Goal: Find specific page/section: Find specific page/section

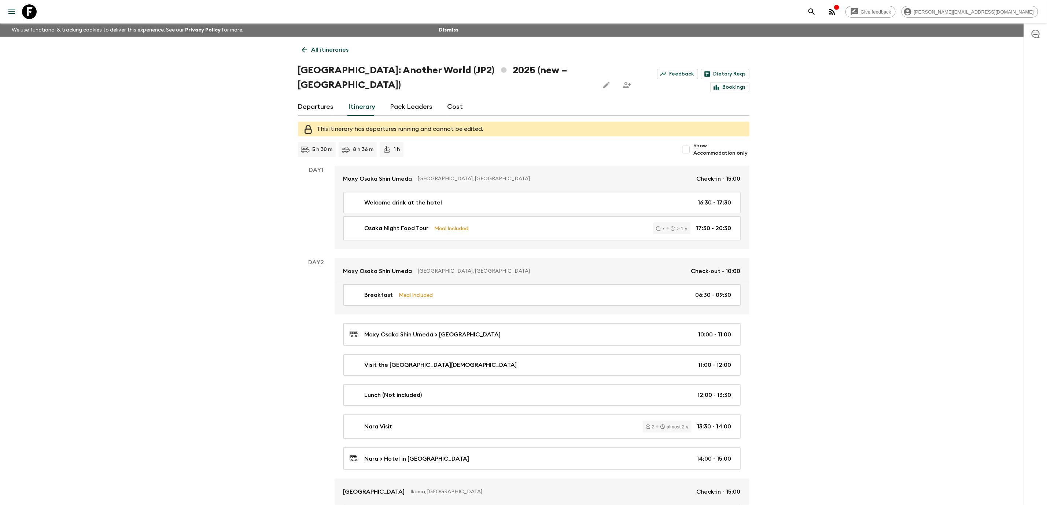
click at [31, 12] on icon at bounding box center [29, 11] width 15 height 15
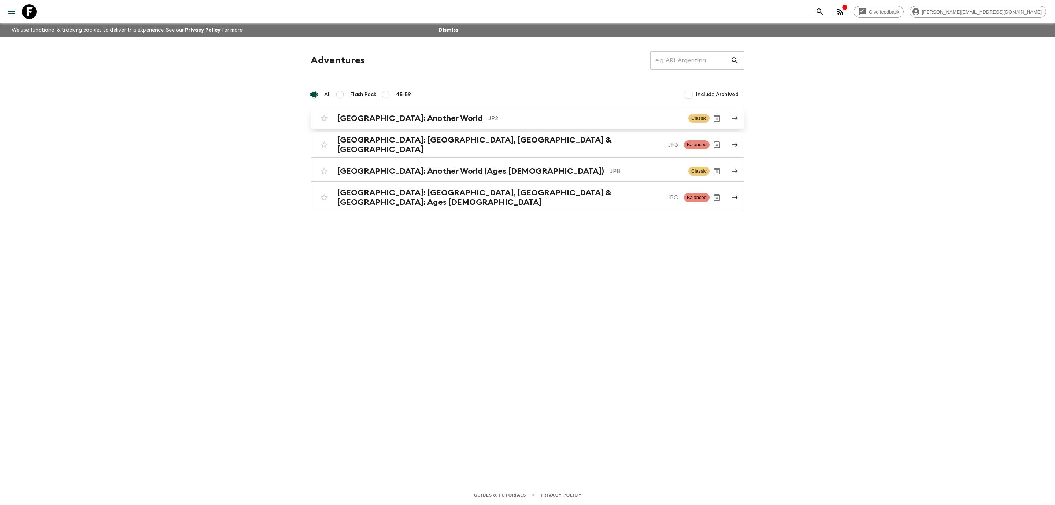
click at [543, 125] on div "Japan: Another World JP2 Classic" at bounding box center [513, 118] width 393 height 15
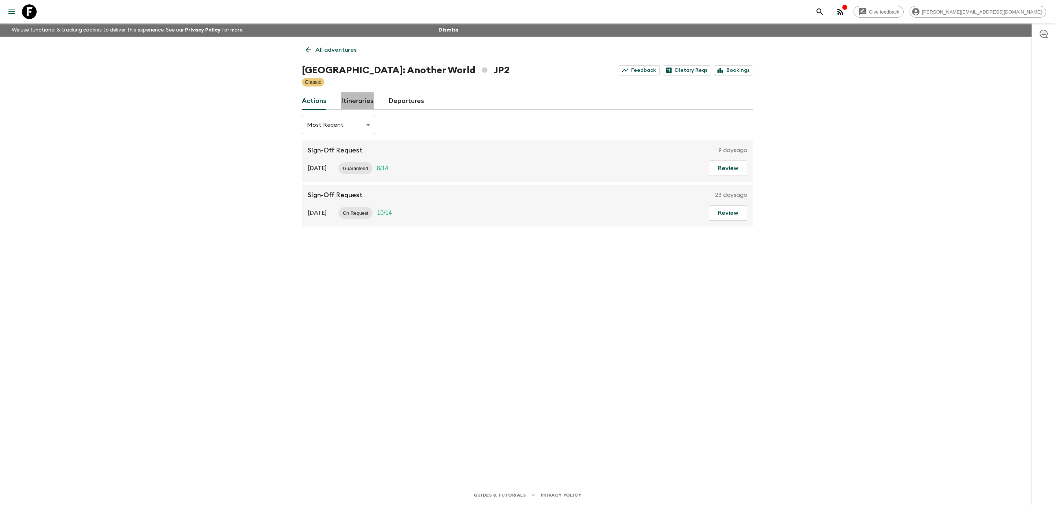
click at [360, 102] on link "Itineraries" at bounding box center [357, 101] width 33 height 18
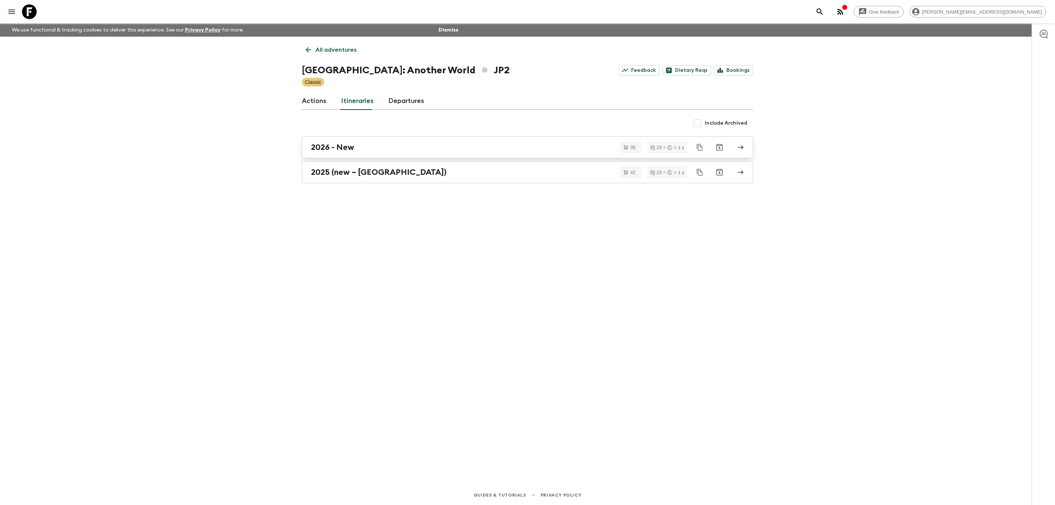
click at [406, 150] on div "2026 - New" at bounding box center [520, 148] width 419 height 10
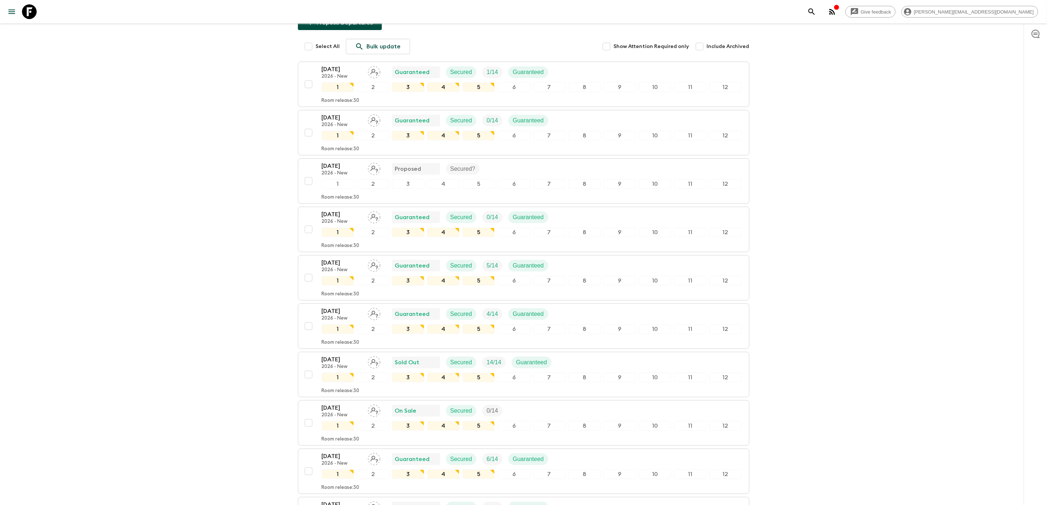
scroll to position [86, 0]
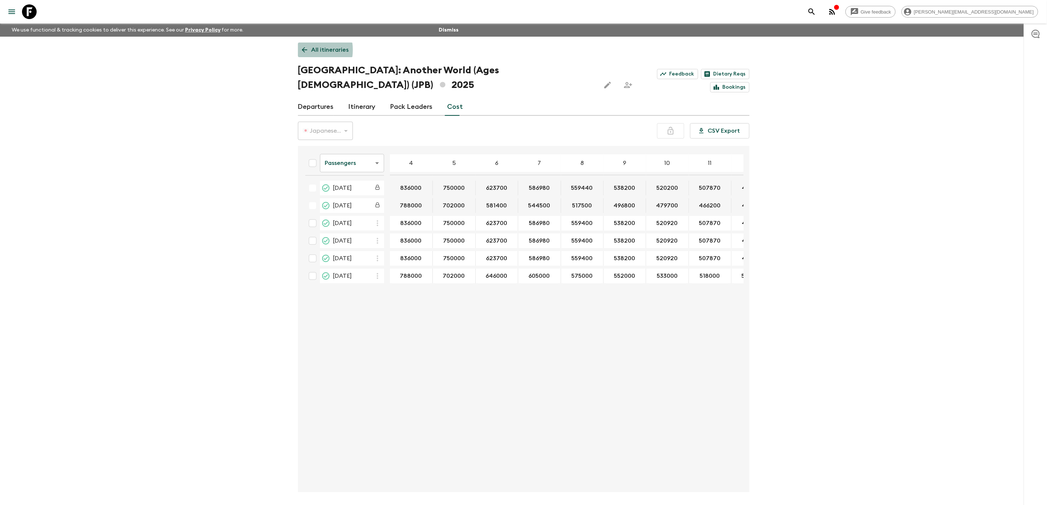
click at [307, 50] on icon at bounding box center [304, 49] width 5 height 5
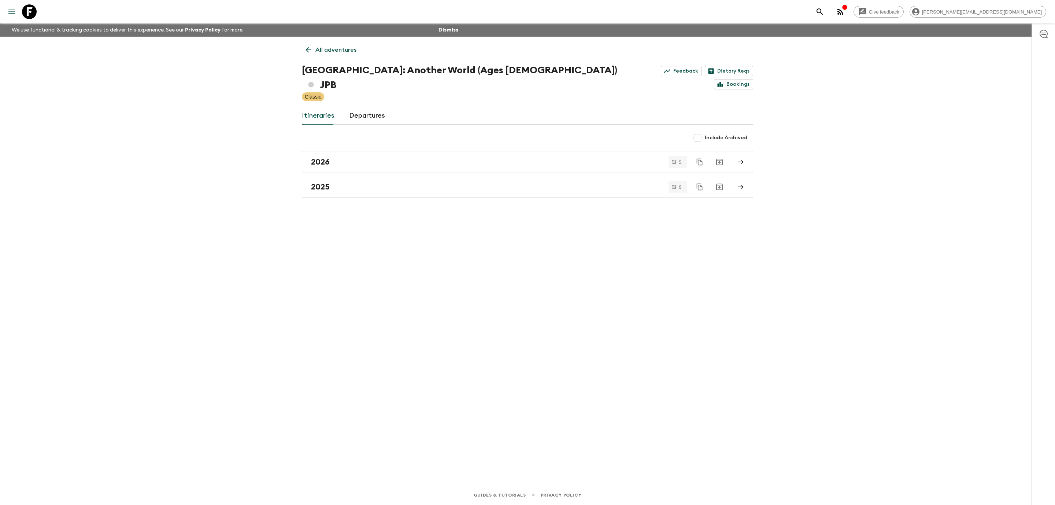
click at [14, 5] on button "menu" at bounding box center [11, 11] width 15 height 15
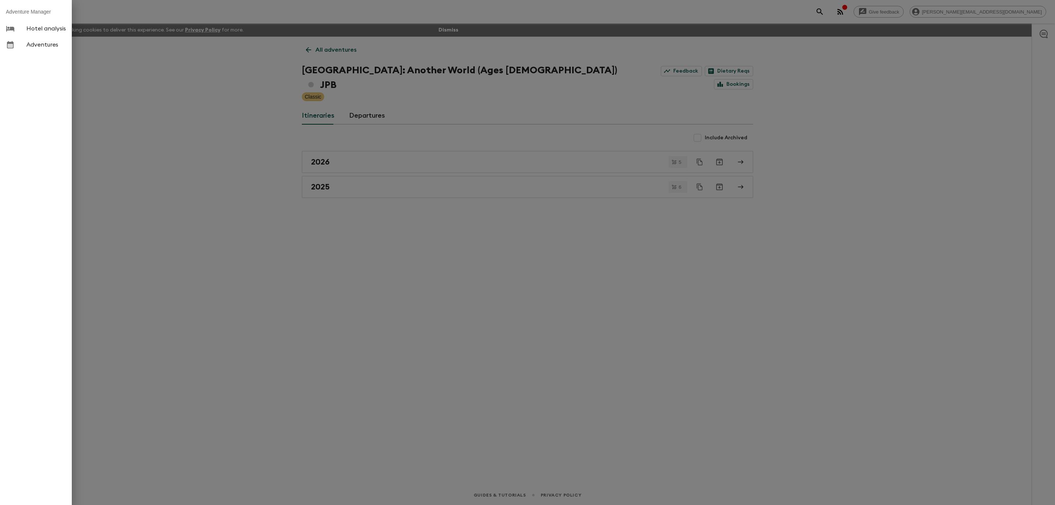
click at [40, 12] on li "Adventure Manager" at bounding box center [36, 12] width 72 height 18
click at [117, 14] on div at bounding box center [527, 252] width 1055 height 505
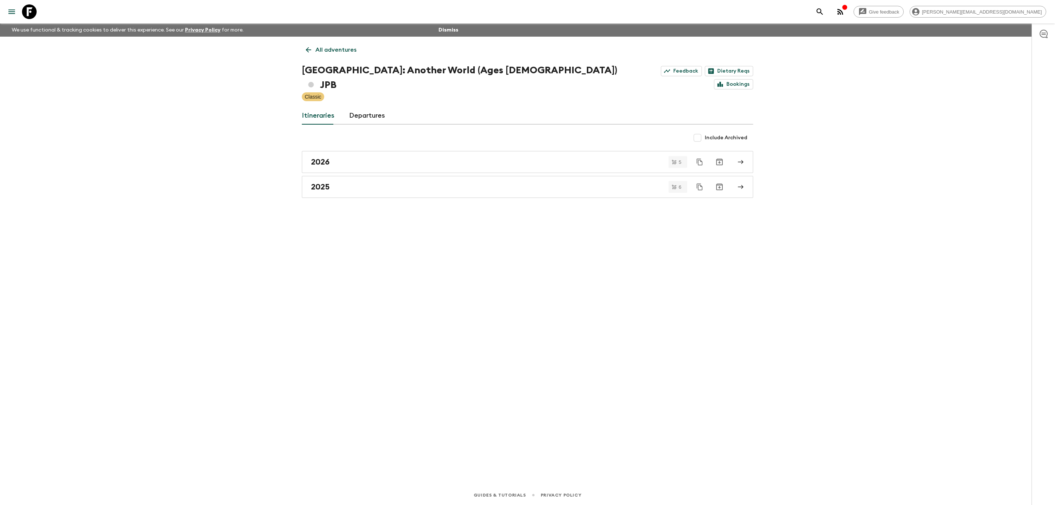
click at [29, 12] on icon at bounding box center [29, 11] width 15 height 15
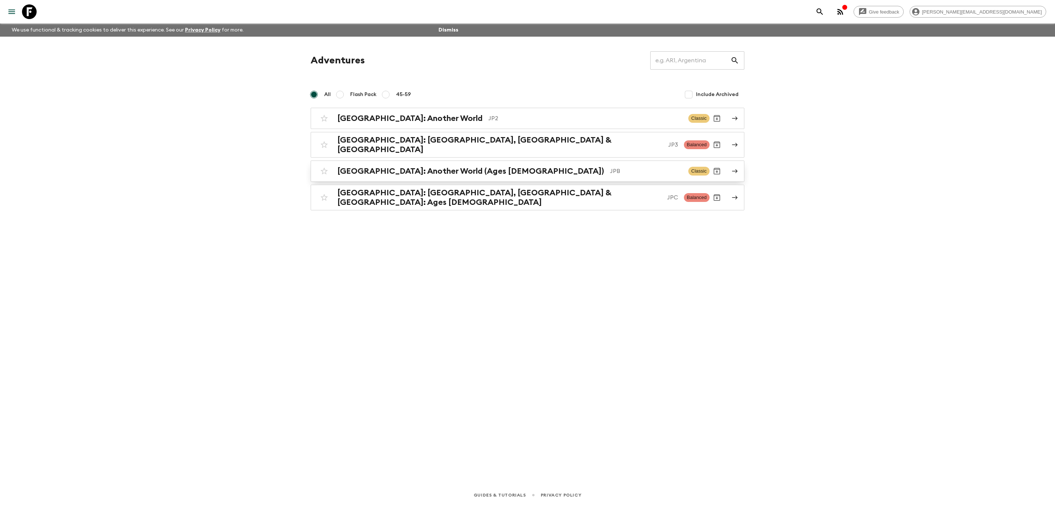
click at [610, 168] on p "JPB" at bounding box center [646, 171] width 73 height 9
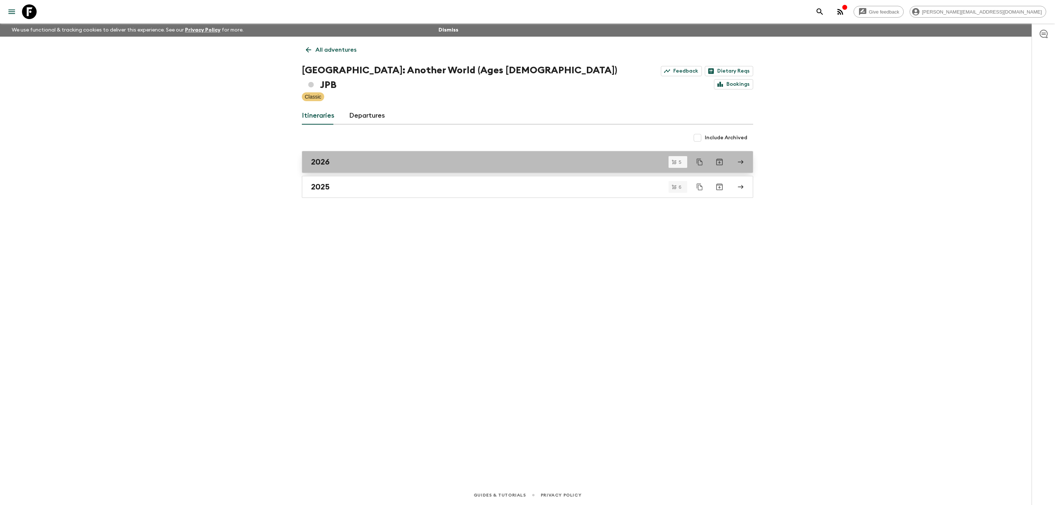
click at [518, 157] on div "2026" at bounding box center [520, 162] width 419 height 10
